Goal: Find specific page/section

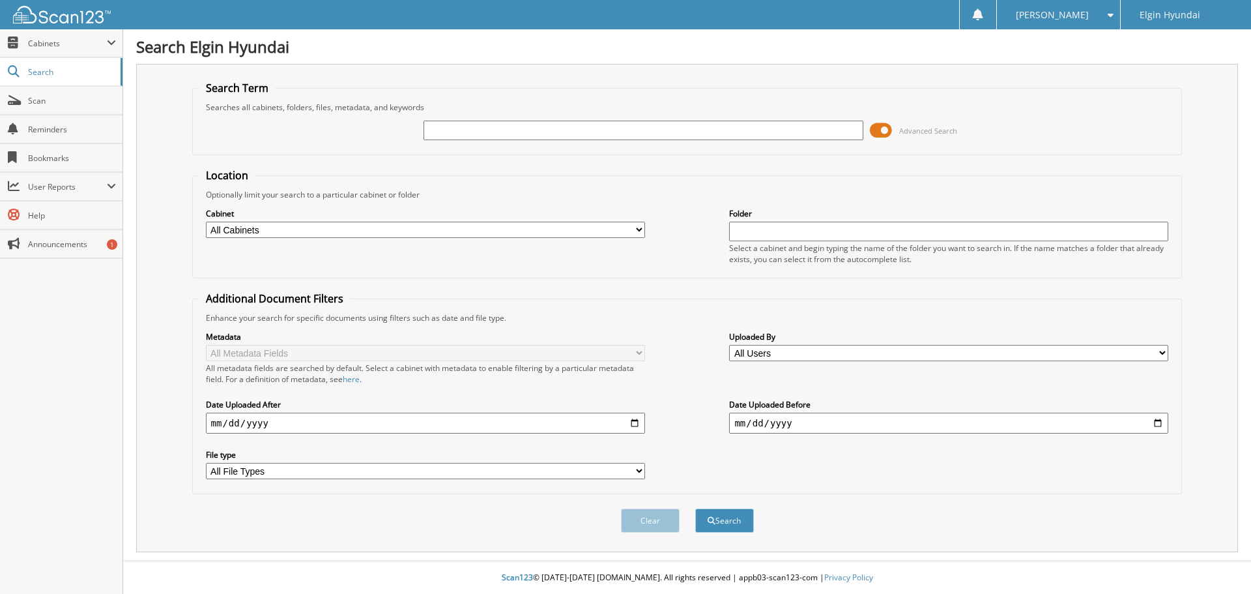
click at [527, 137] on input "text" at bounding box center [643, 131] width 439 height 20
paste input "DH23373"
type input "DH23373"
click at [731, 503] on div "Clear Search" at bounding box center [687, 520] width 991 height 53
click at [729, 519] on button "Search" at bounding box center [724, 520] width 59 height 24
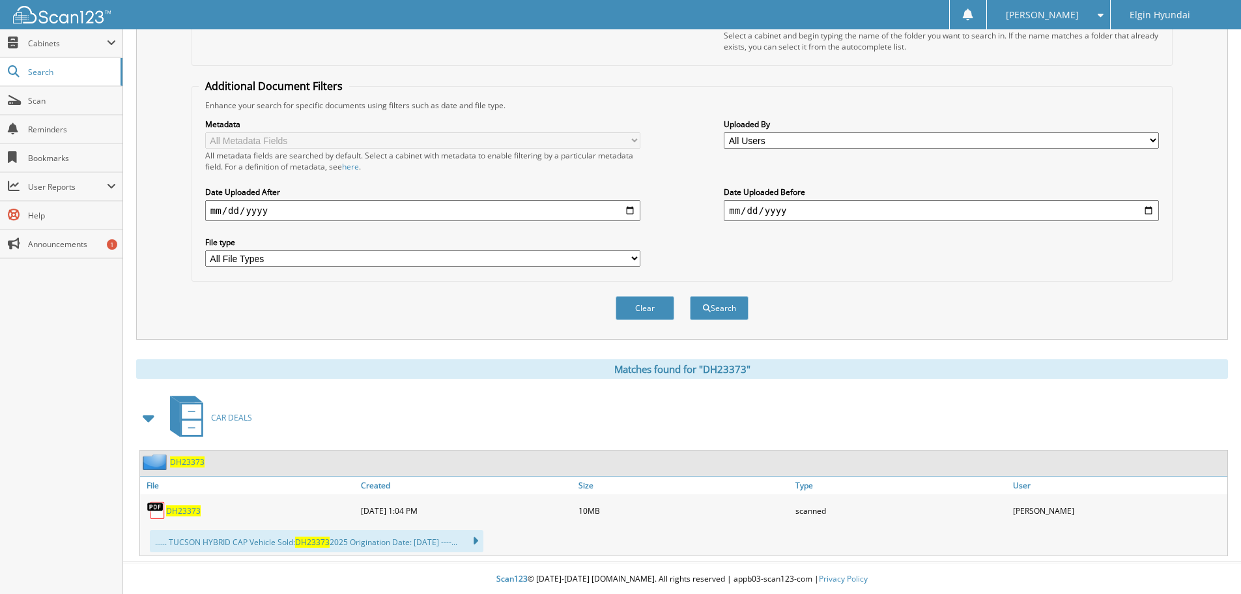
scroll to position [214, 0]
click at [192, 506] on span "DH23373" at bounding box center [183, 509] width 35 height 11
click at [183, 508] on span "DH23373" at bounding box center [183, 509] width 35 height 11
